Goal: Task Accomplishment & Management: Complete application form

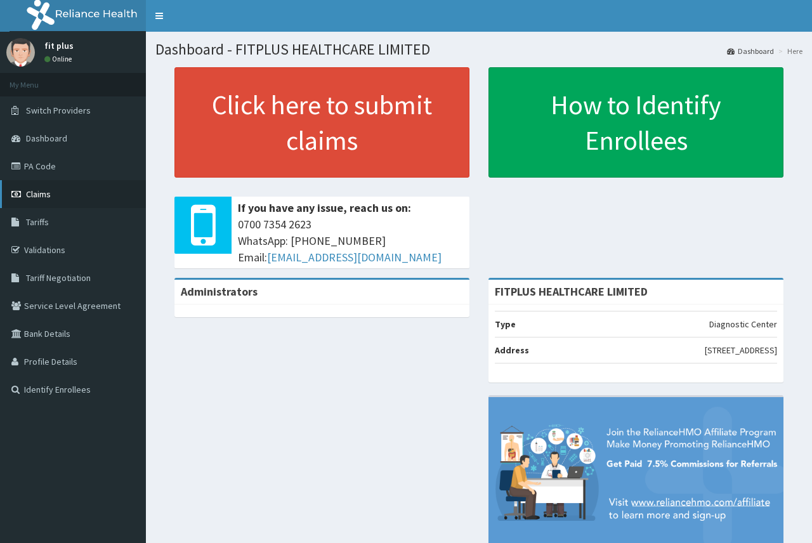
click at [36, 200] on span "Claims" at bounding box center [38, 193] width 25 height 11
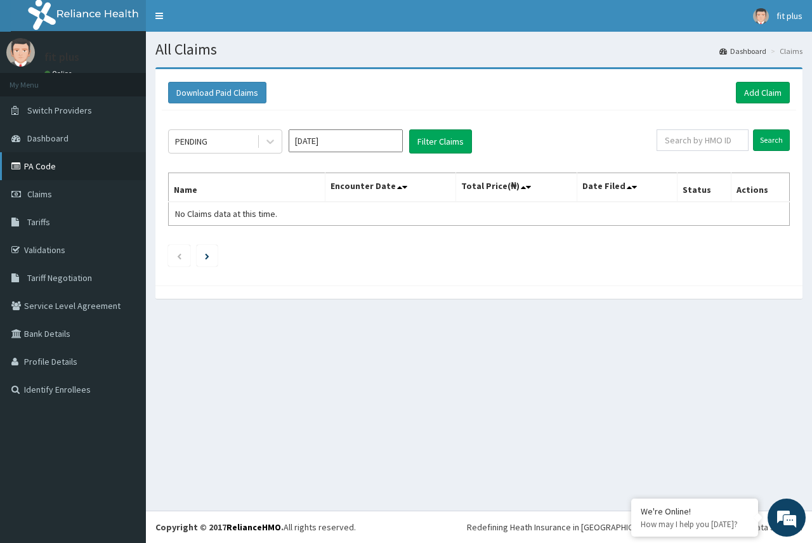
click at [53, 159] on link "PA Code" at bounding box center [73, 166] width 146 height 28
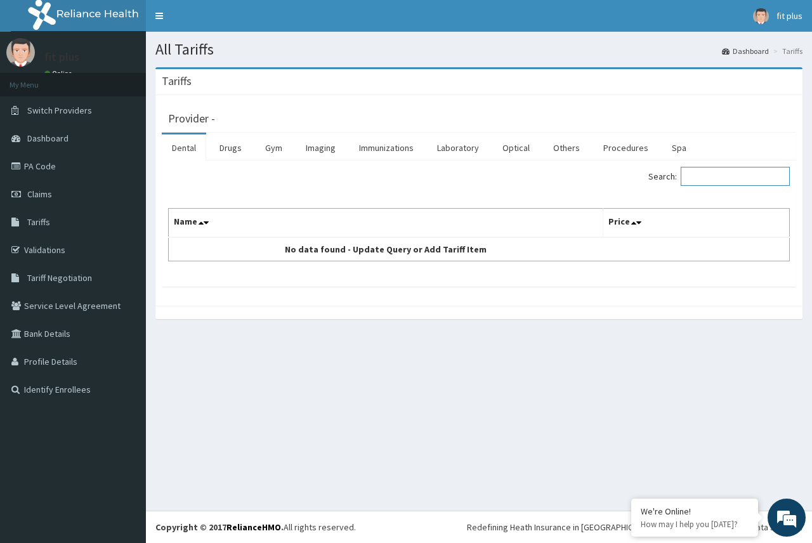
click at [705, 175] on input "Search:" at bounding box center [735, 176] width 109 height 19
type input "lipid"
click at [445, 147] on link "Laboratory" at bounding box center [458, 148] width 62 height 27
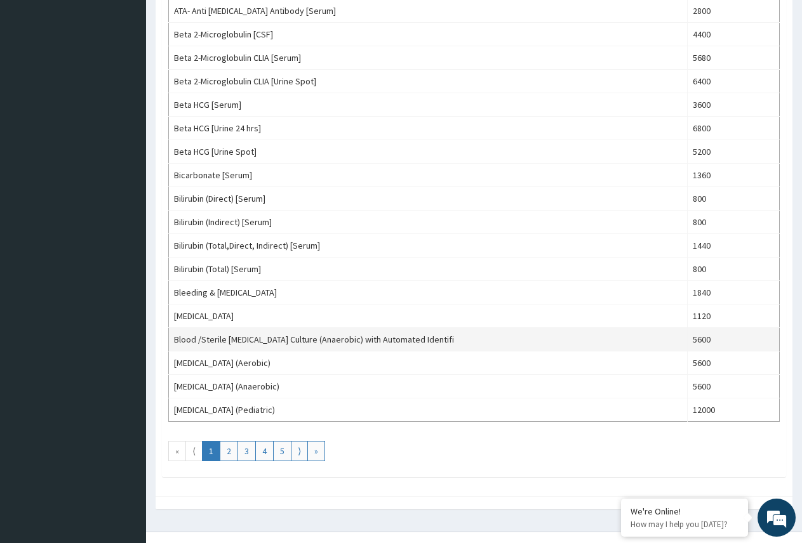
scroll to position [1011, 0]
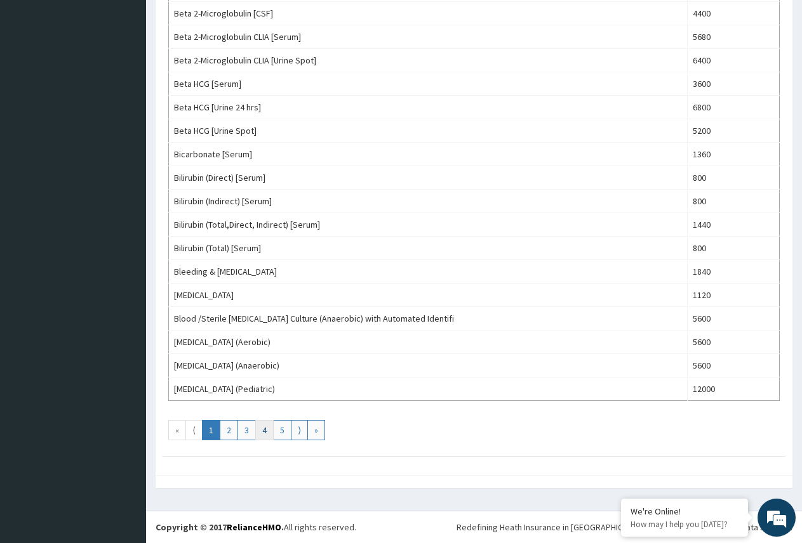
click at [268, 428] on link "4" at bounding box center [264, 430] width 18 height 20
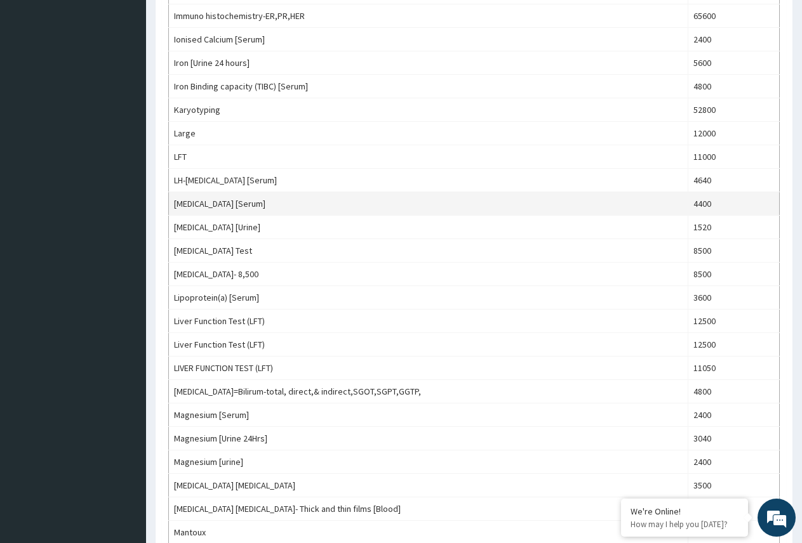
scroll to position [635, 0]
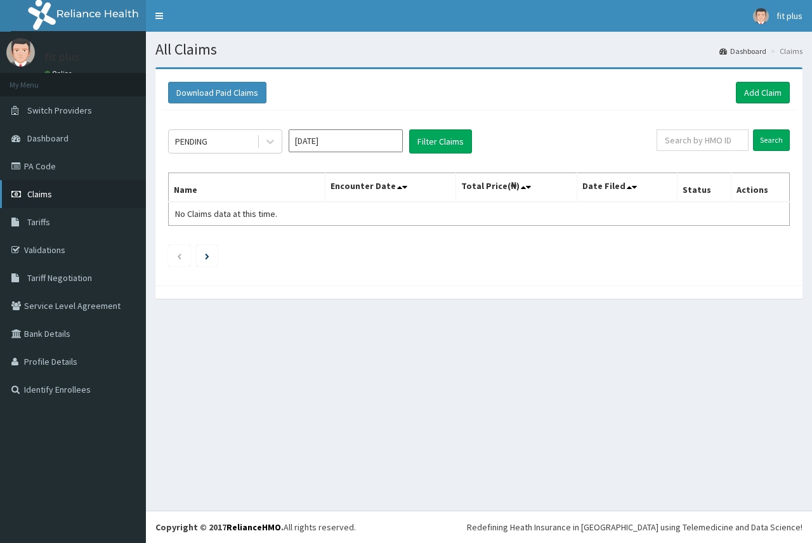
click at [90, 190] on link "Claims" at bounding box center [73, 194] width 146 height 28
click at [754, 98] on link "Add Claim" at bounding box center [763, 93] width 54 height 22
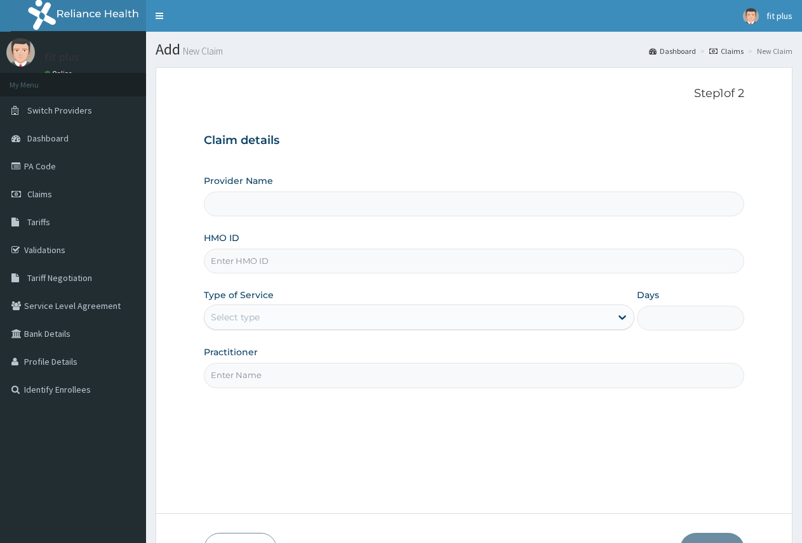
click at [242, 263] on input "HMO ID" at bounding box center [474, 261] width 540 height 25
type input "FITPLUS HEALTHCARE LIMITED"
click at [232, 263] on input "HMO ID" at bounding box center [474, 261] width 540 height 25
paste input "TCE/10090/A"
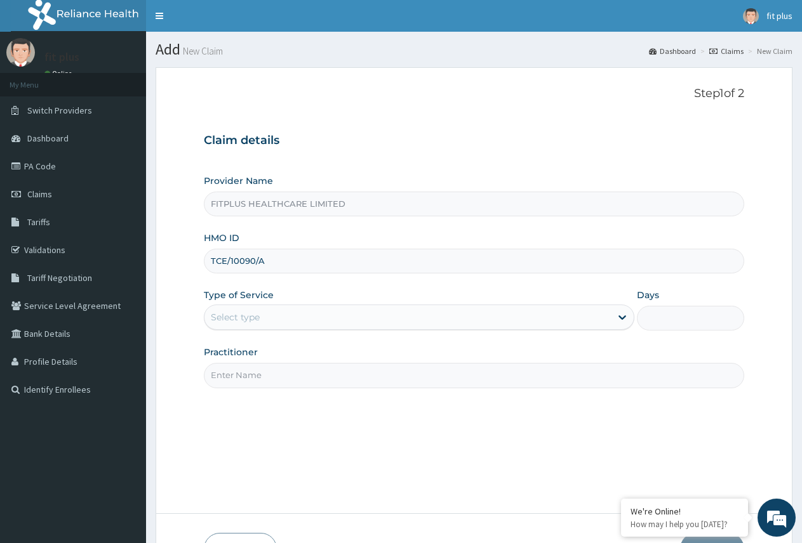
type input "TCE/10090/A"
click at [281, 319] on div "Select type" at bounding box center [407, 317] width 406 height 20
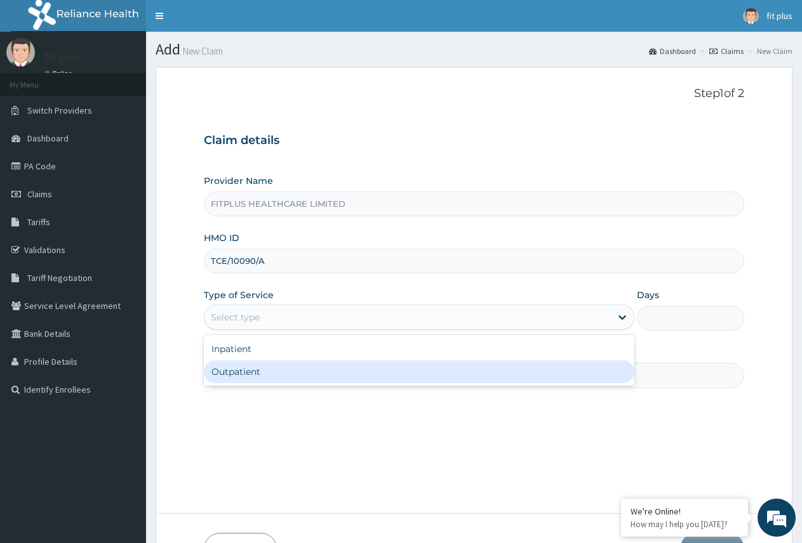
click at [280, 366] on div "Outpatient" at bounding box center [419, 371] width 430 height 23
type input "1"
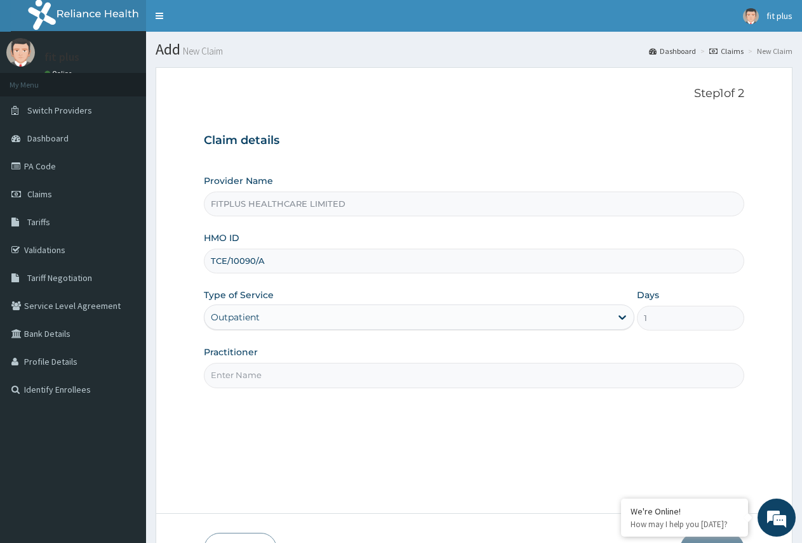
click at [275, 383] on input "Practitioner" at bounding box center [474, 375] width 540 height 25
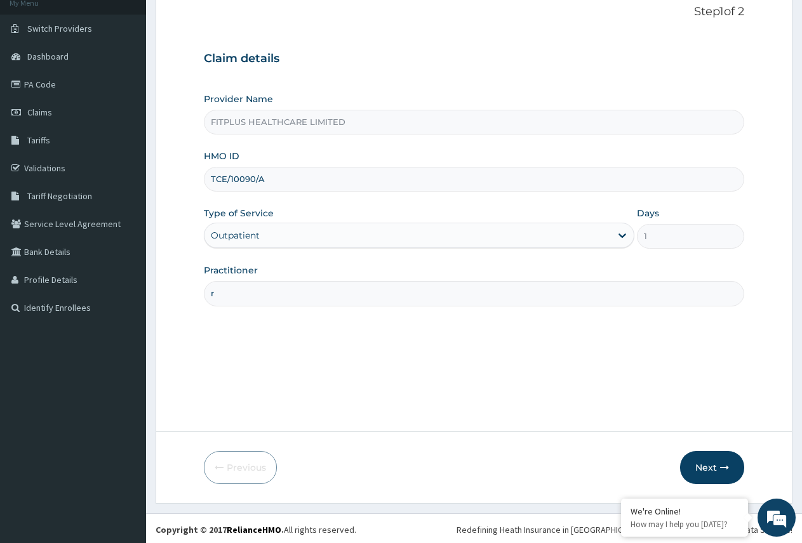
scroll to position [84, 0]
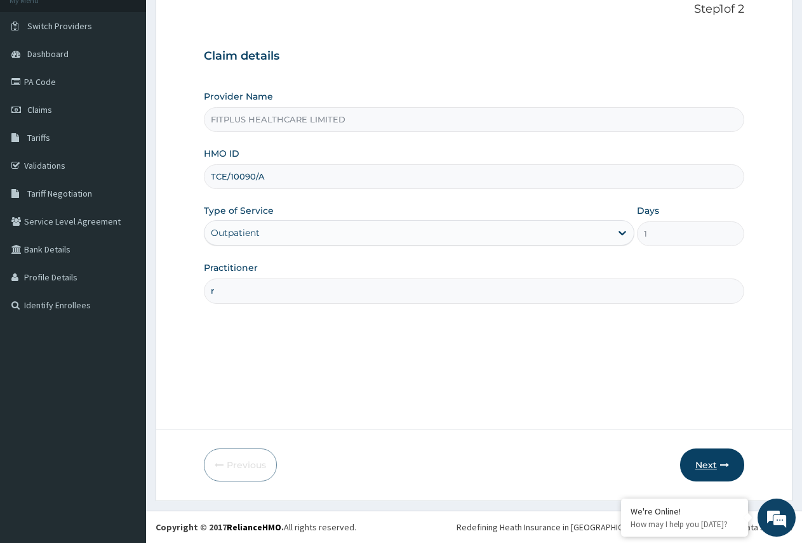
type input "r"
click at [699, 466] on button "Next" at bounding box center [712, 465] width 64 height 33
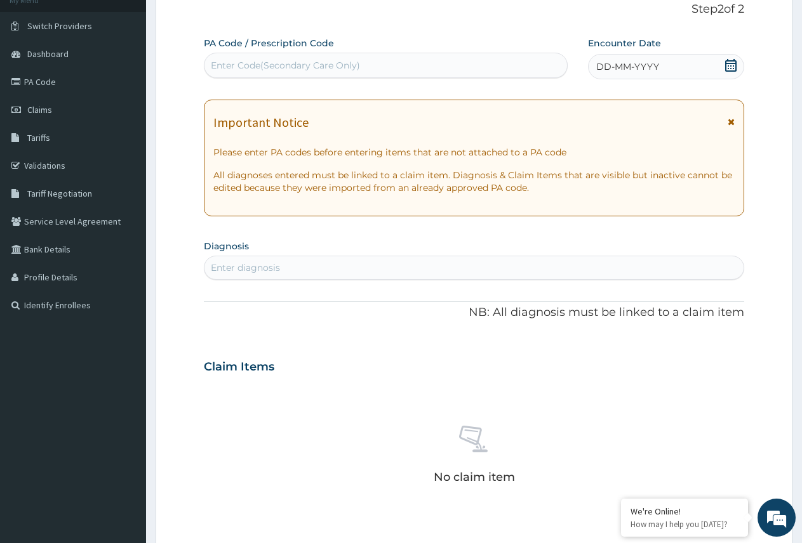
click at [249, 71] on div "Enter Code(Secondary Care Only)" at bounding box center [285, 65] width 149 height 13
click at [251, 63] on div "Enter Code(Secondary Care Only)" at bounding box center [285, 65] width 149 height 13
click at [237, 65] on div "Enter Code(Secondary Care Only)" at bounding box center [285, 65] width 149 height 13
paste input "PA/83D89F"
type input "PA/83D89F"
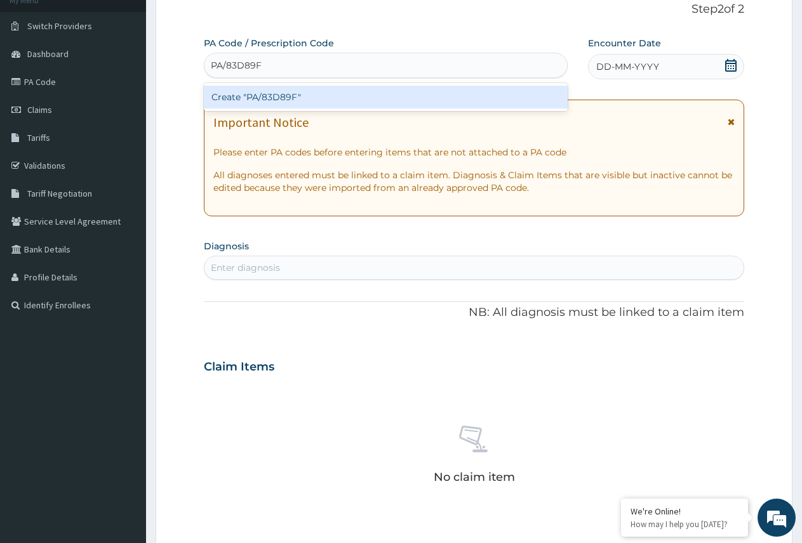
click at [260, 96] on div "Create "PA/83D89F"" at bounding box center [386, 97] width 364 height 23
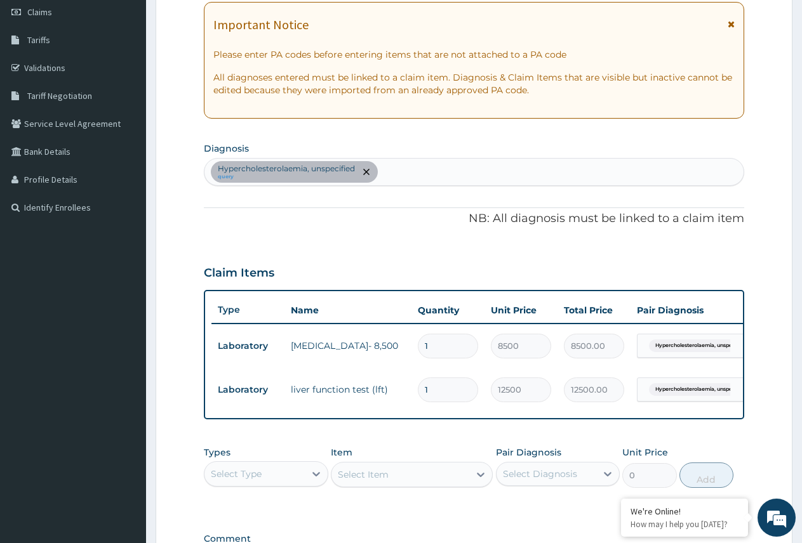
scroll to position [190, 0]
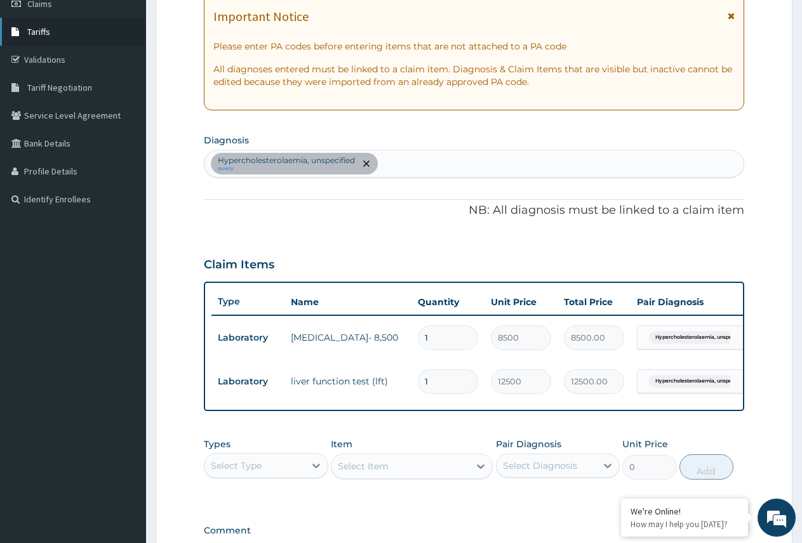
drag, startPoint x: 73, startPoint y: 81, endPoint x: 73, endPoint y: 32, distance: 49.5
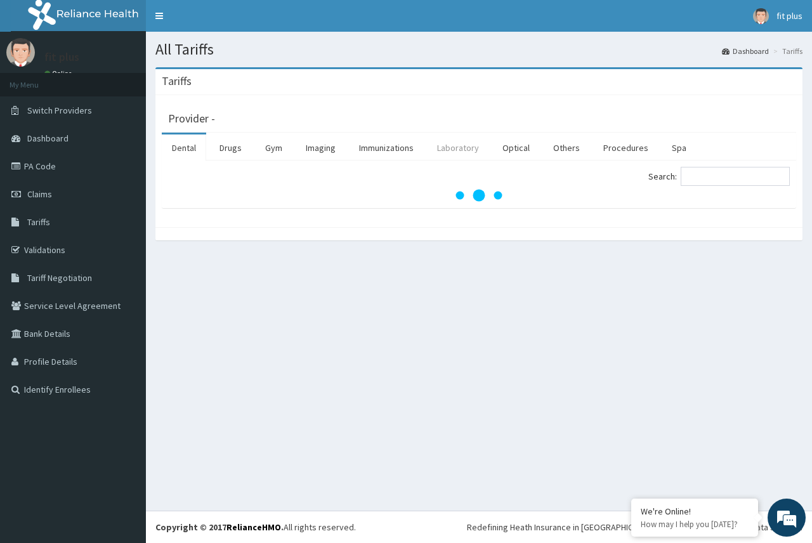
click at [451, 143] on link "Laboratory" at bounding box center [458, 148] width 62 height 27
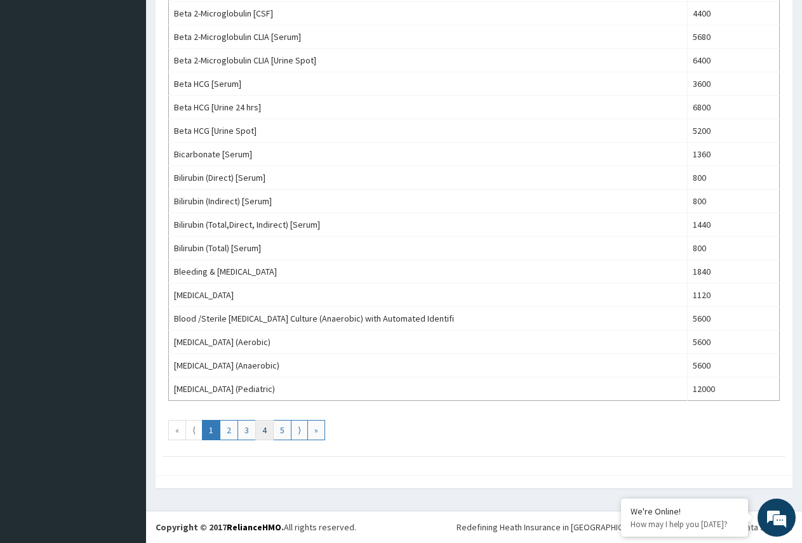
click at [261, 428] on link "4" at bounding box center [264, 430] width 18 height 20
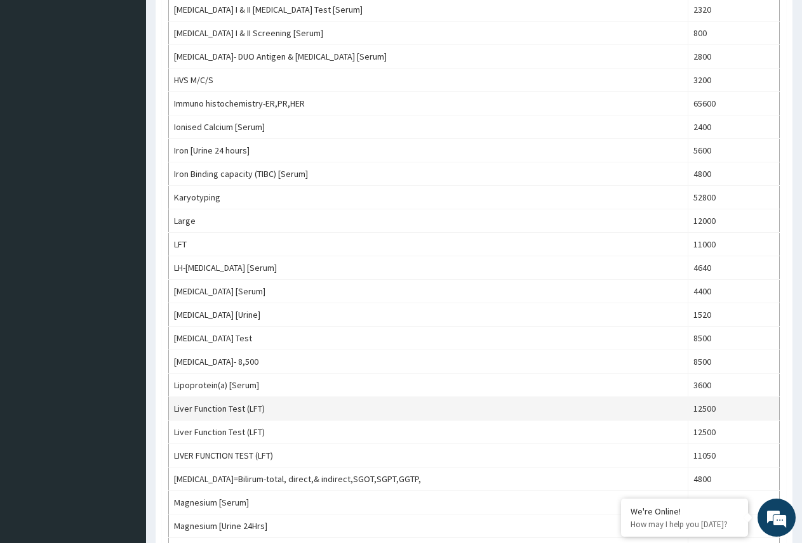
scroll to position [571, 0]
